Goal: Task Accomplishment & Management: Complete application form

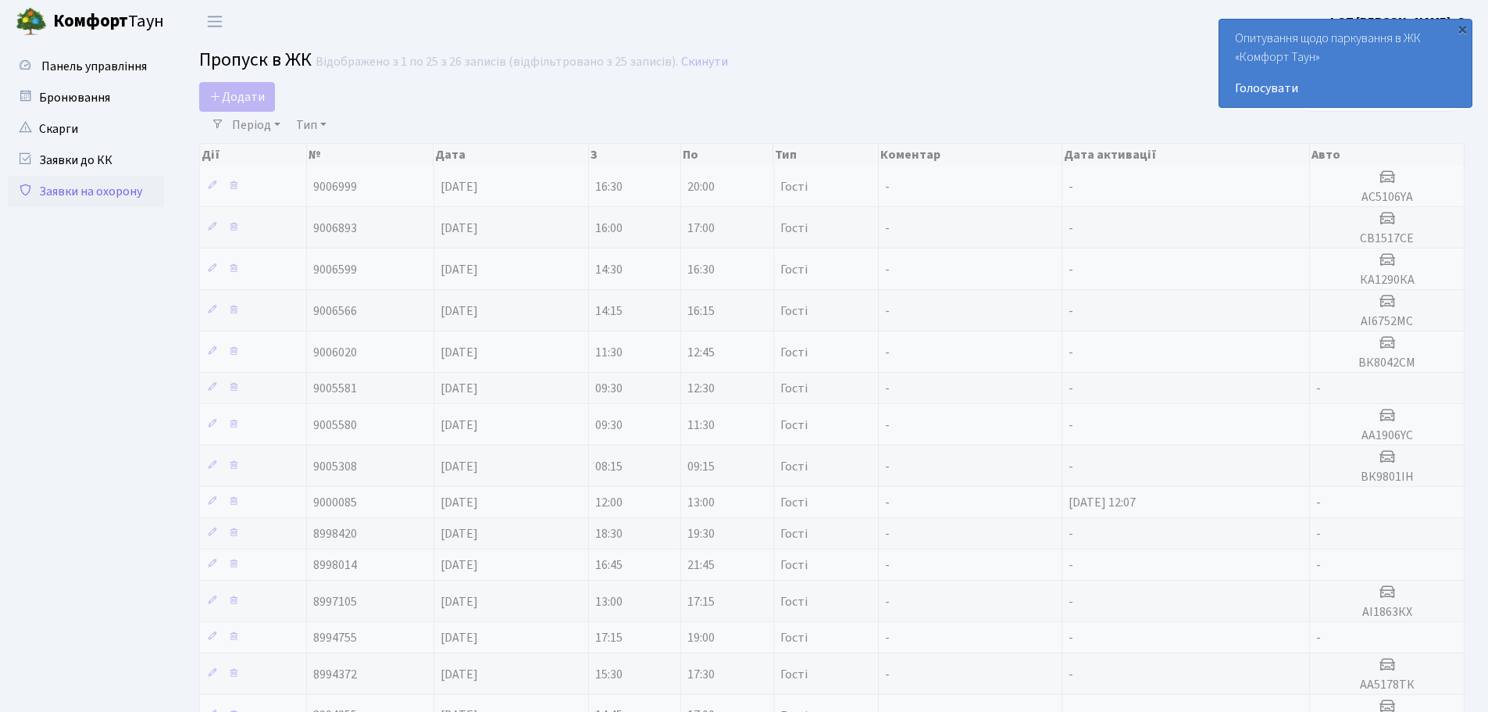
select select "25"
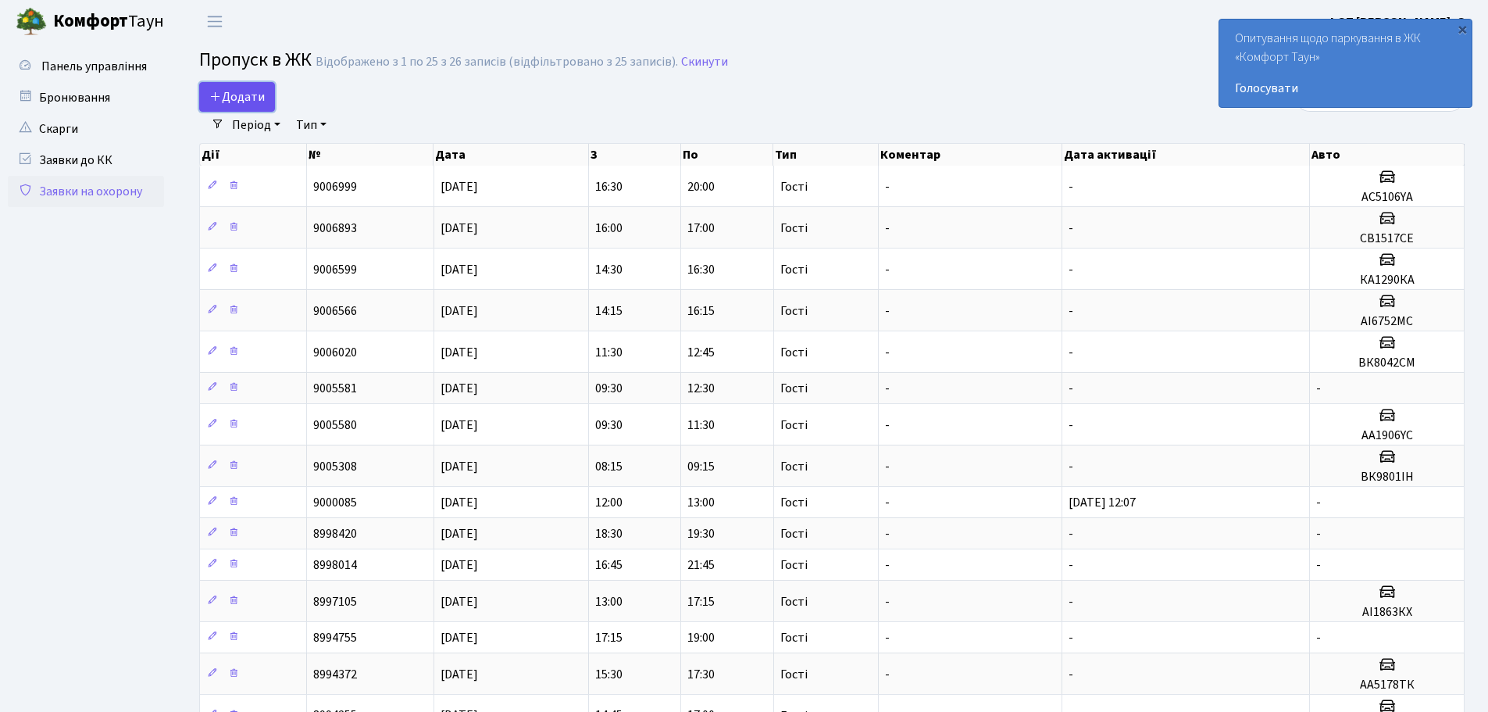
click at [239, 96] on span "Додати" at bounding box center [236, 96] width 55 height 17
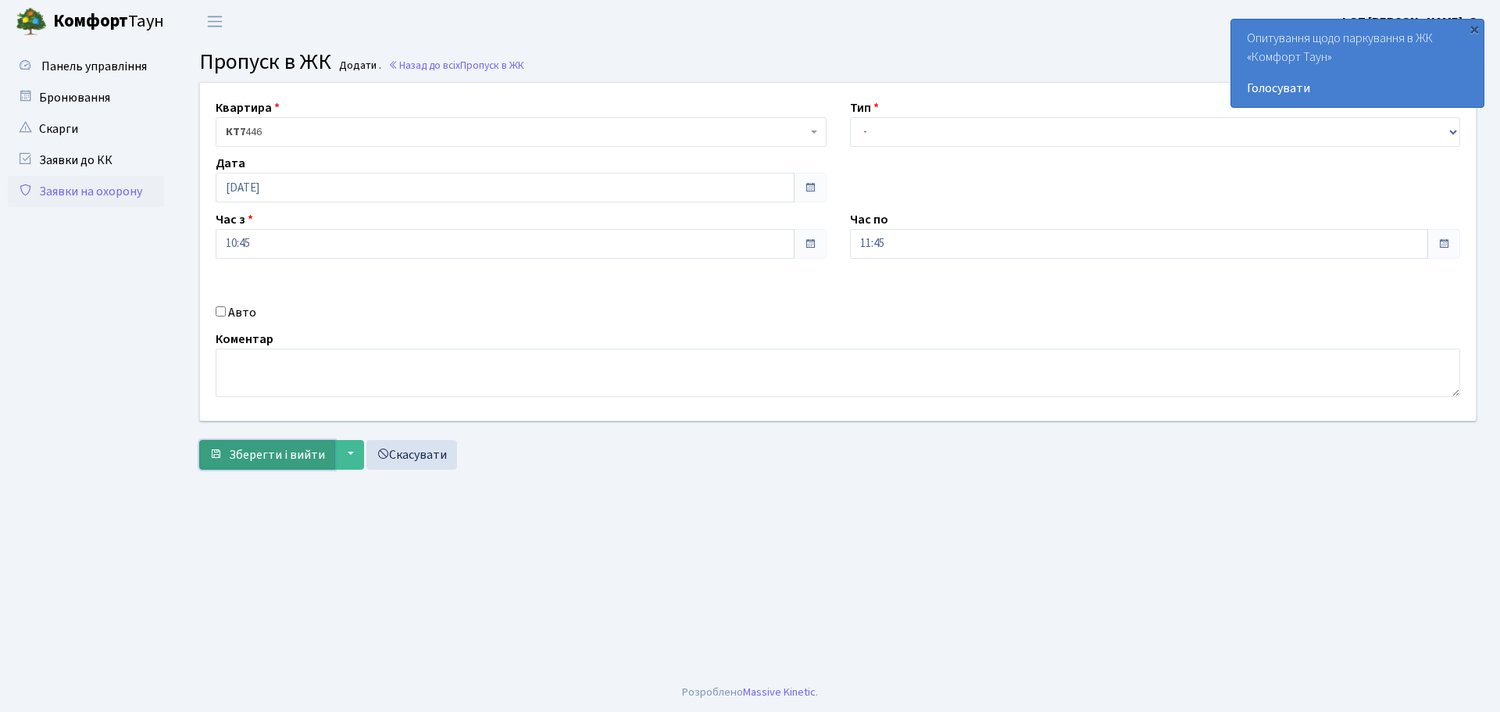
click at [280, 452] on span "Зберегти і вийти" at bounding box center [277, 454] width 96 height 17
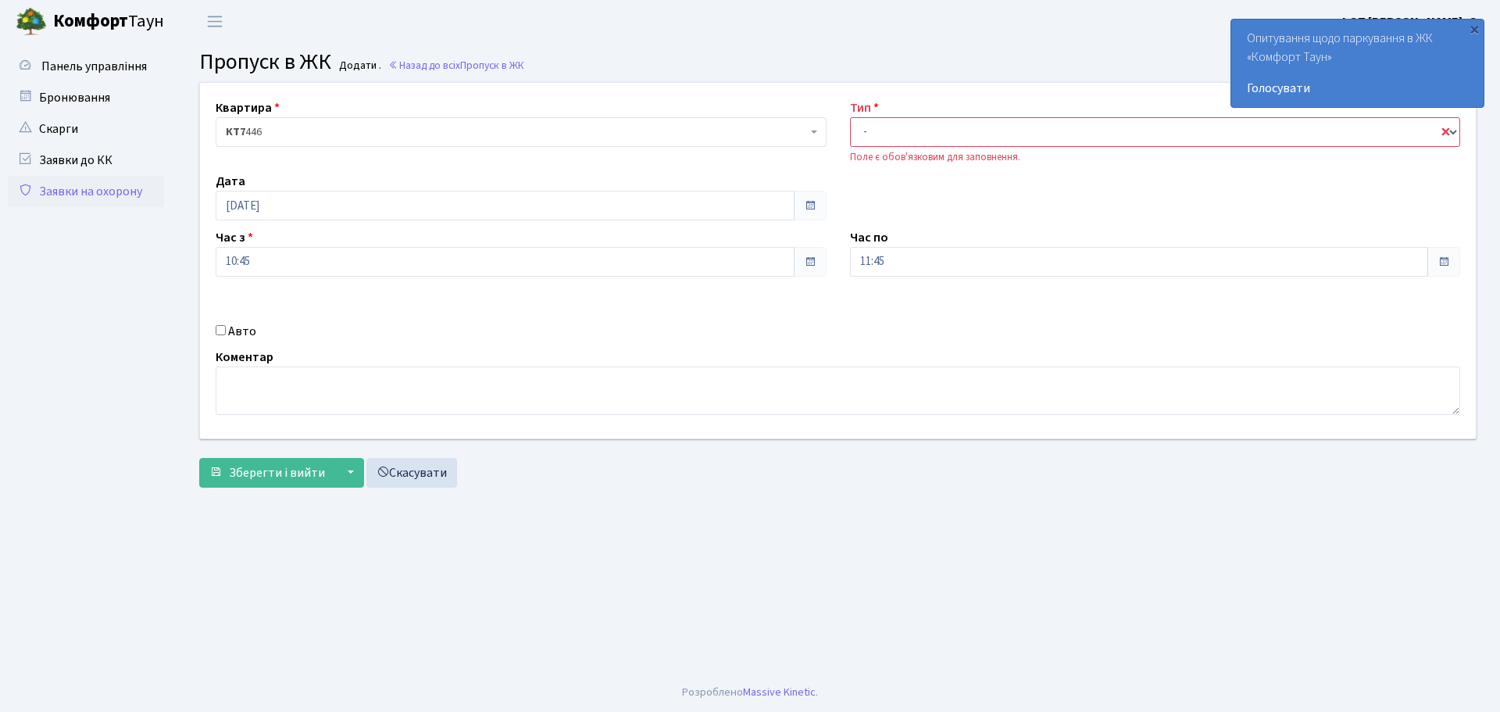
click at [420, 54] on h3 "Пропуск в ЖК Додати . Назад до всіх Пропуск в ЖК" at bounding box center [837, 62] width 1277 height 27
click at [424, 59] on link "Назад до всіх Пропуск в ЖК" at bounding box center [456, 65] width 136 height 15
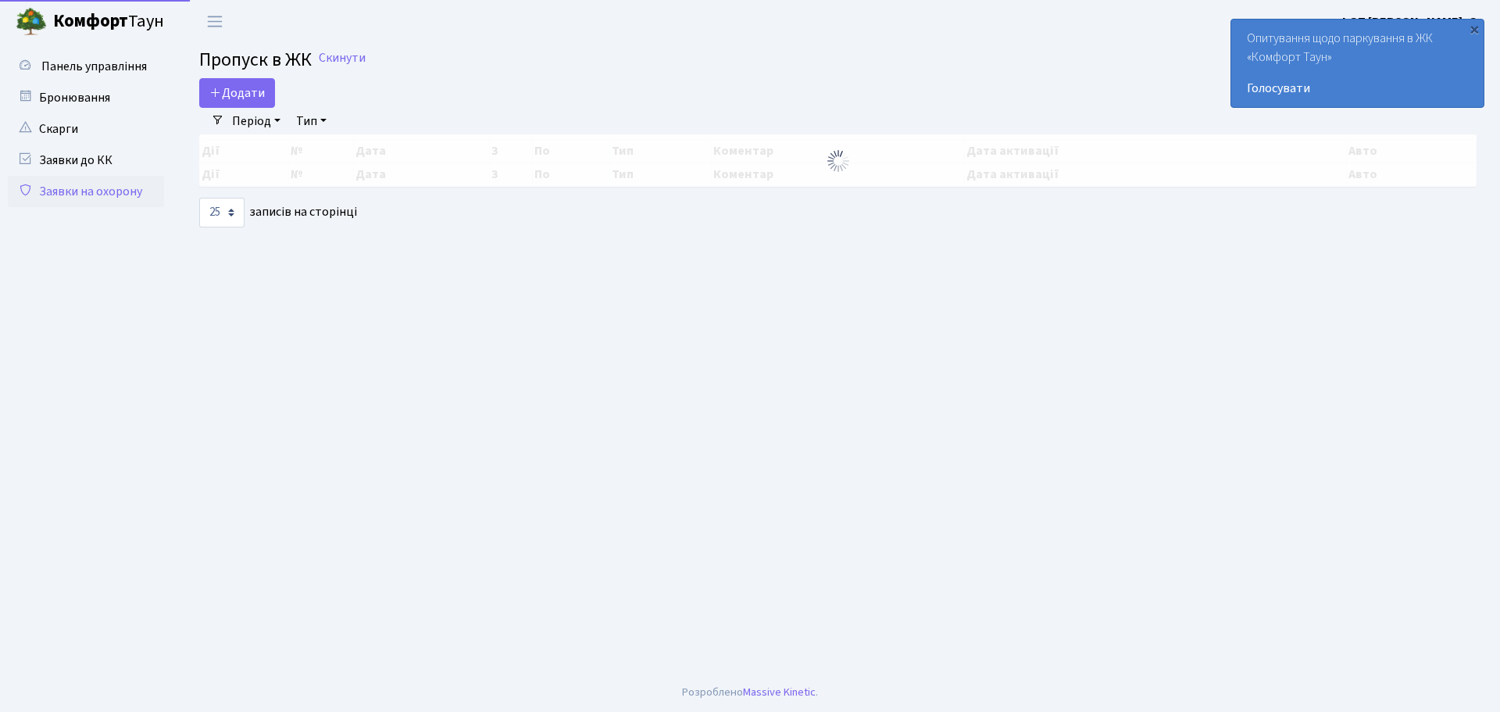
select select "25"
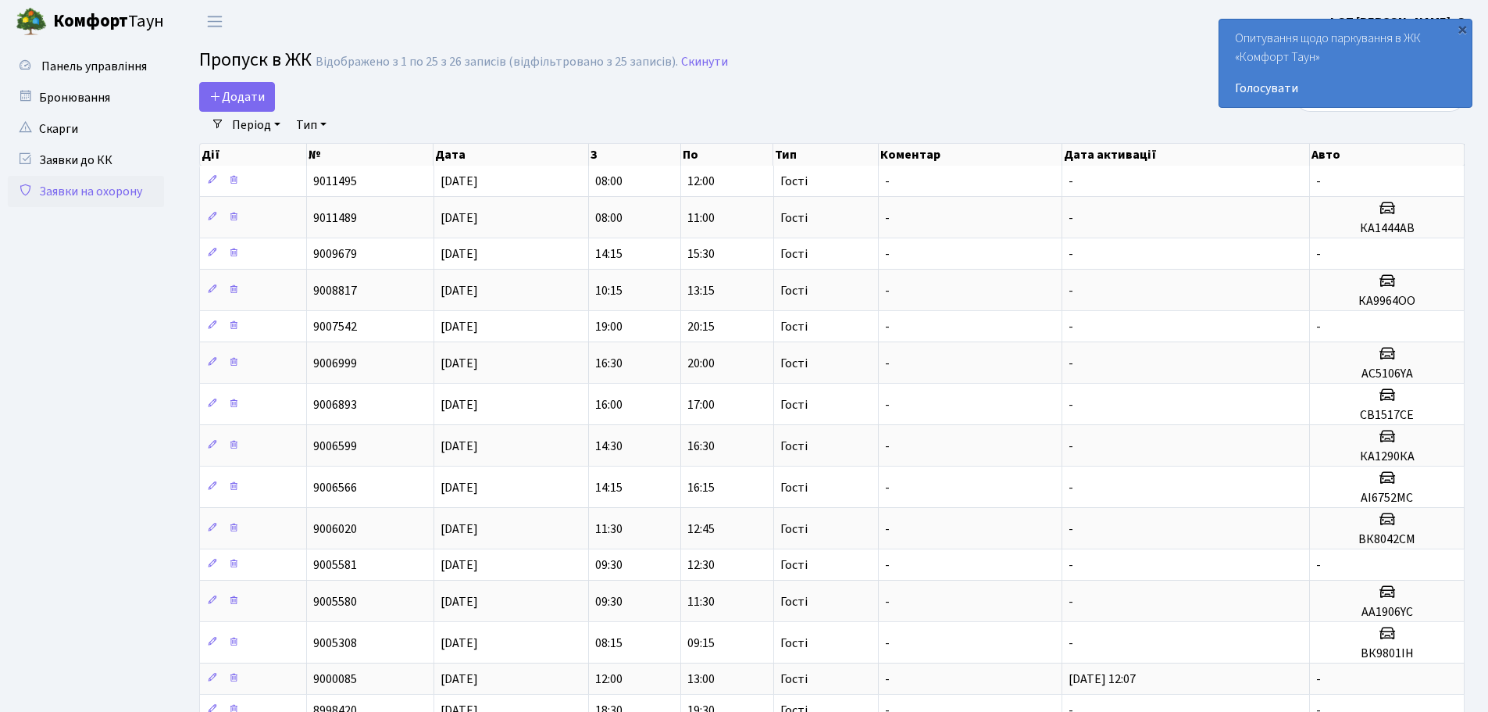
click at [391, 34] on header "[PERSON_NAME] ФОП П. О. Мій обліковий запис Вийти" at bounding box center [744, 21] width 1488 height 43
